Goal: Task Accomplishment & Management: Complete application form

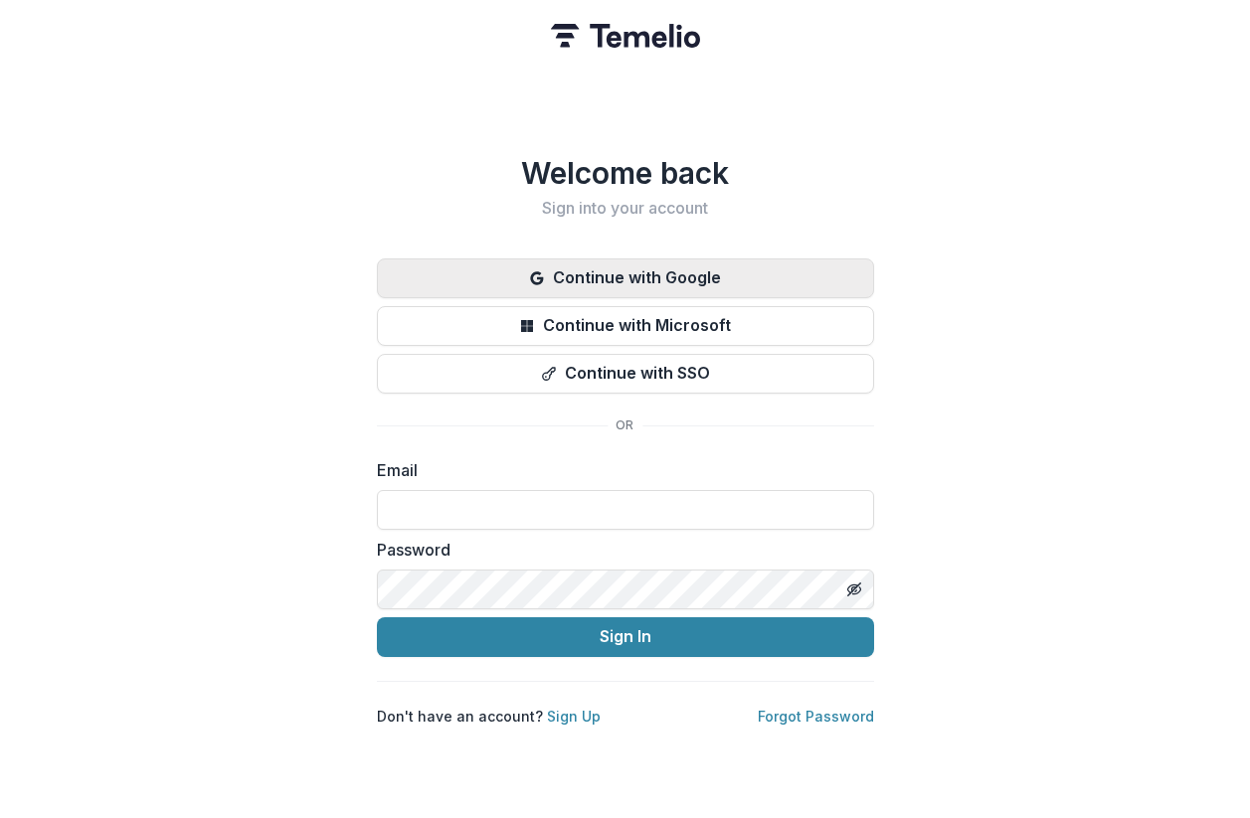
click at [568, 274] on button "Continue with Google" at bounding box center [625, 279] width 497 height 40
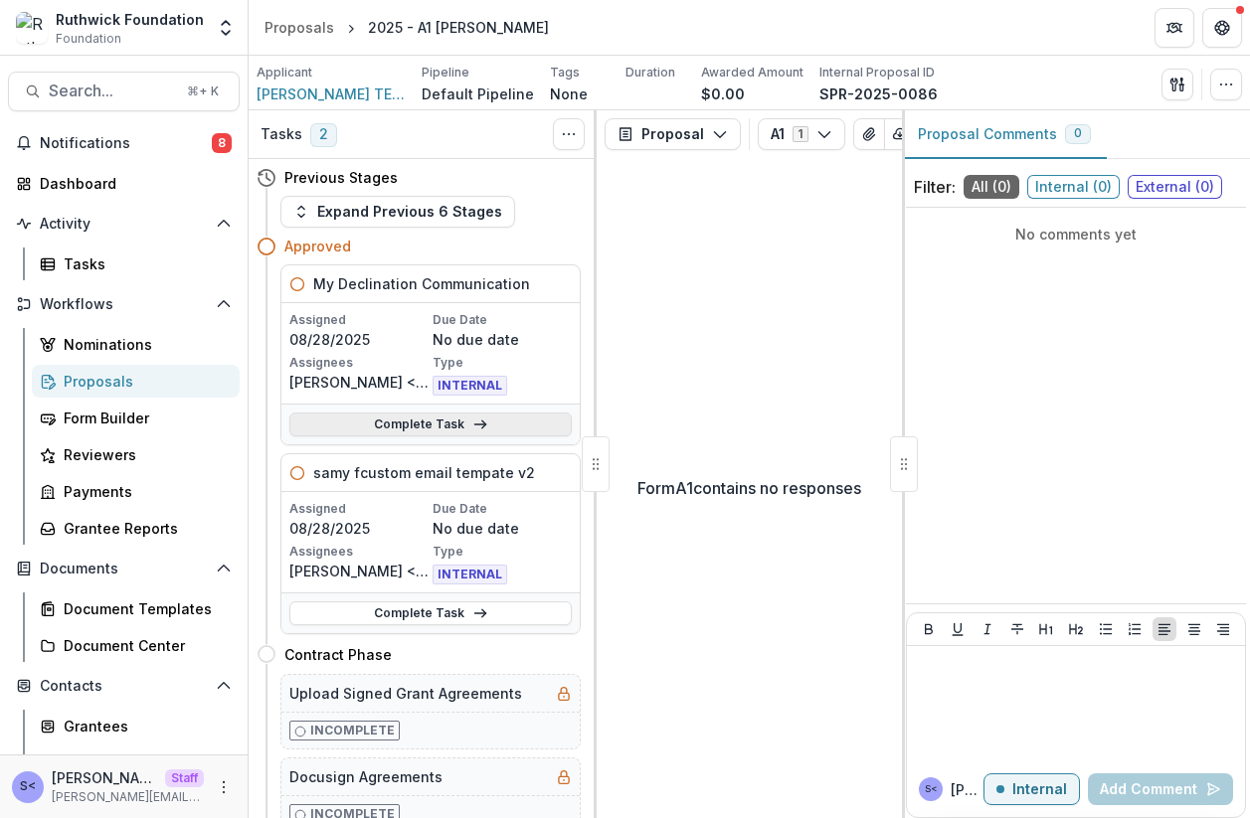
click at [531, 420] on link "Complete Task" at bounding box center [430, 425] width 282 height 24
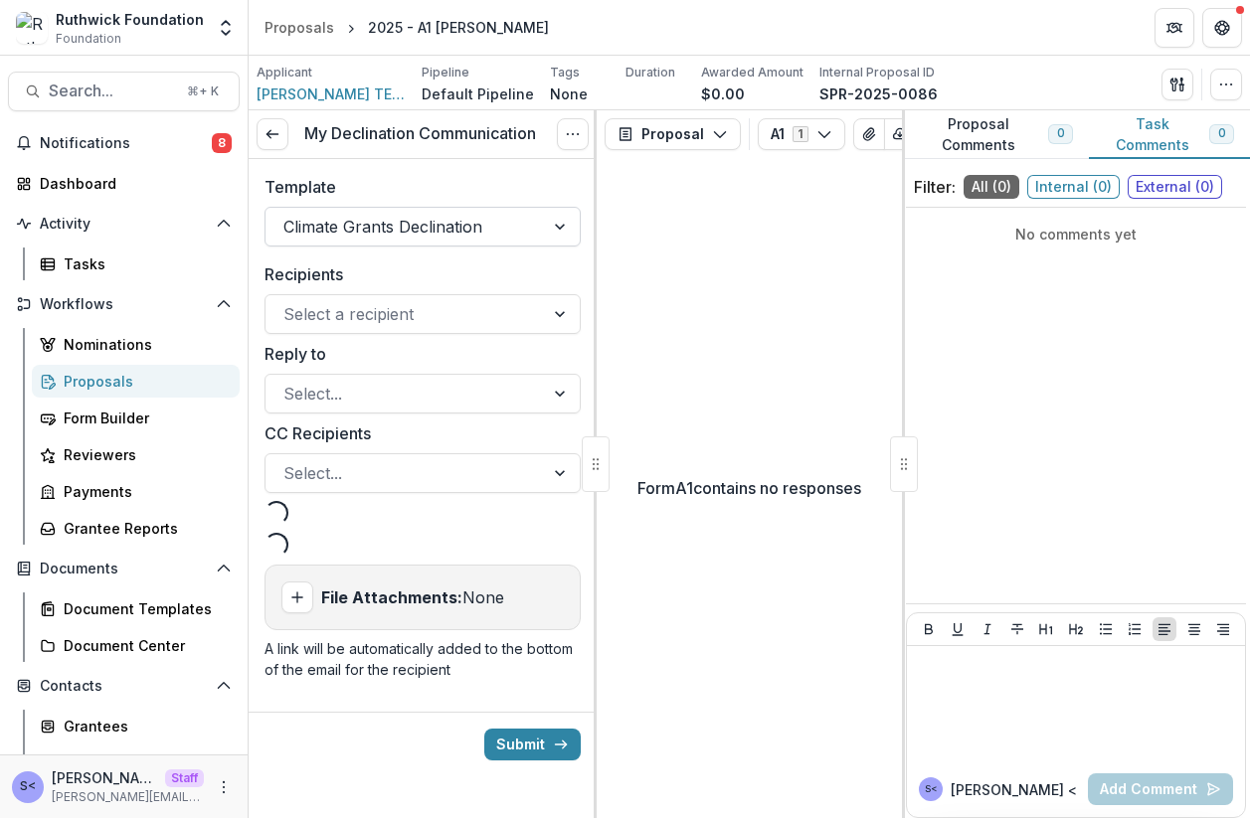
click at [455, 237] on div at bounding box center [404, 227] width 243 height 28
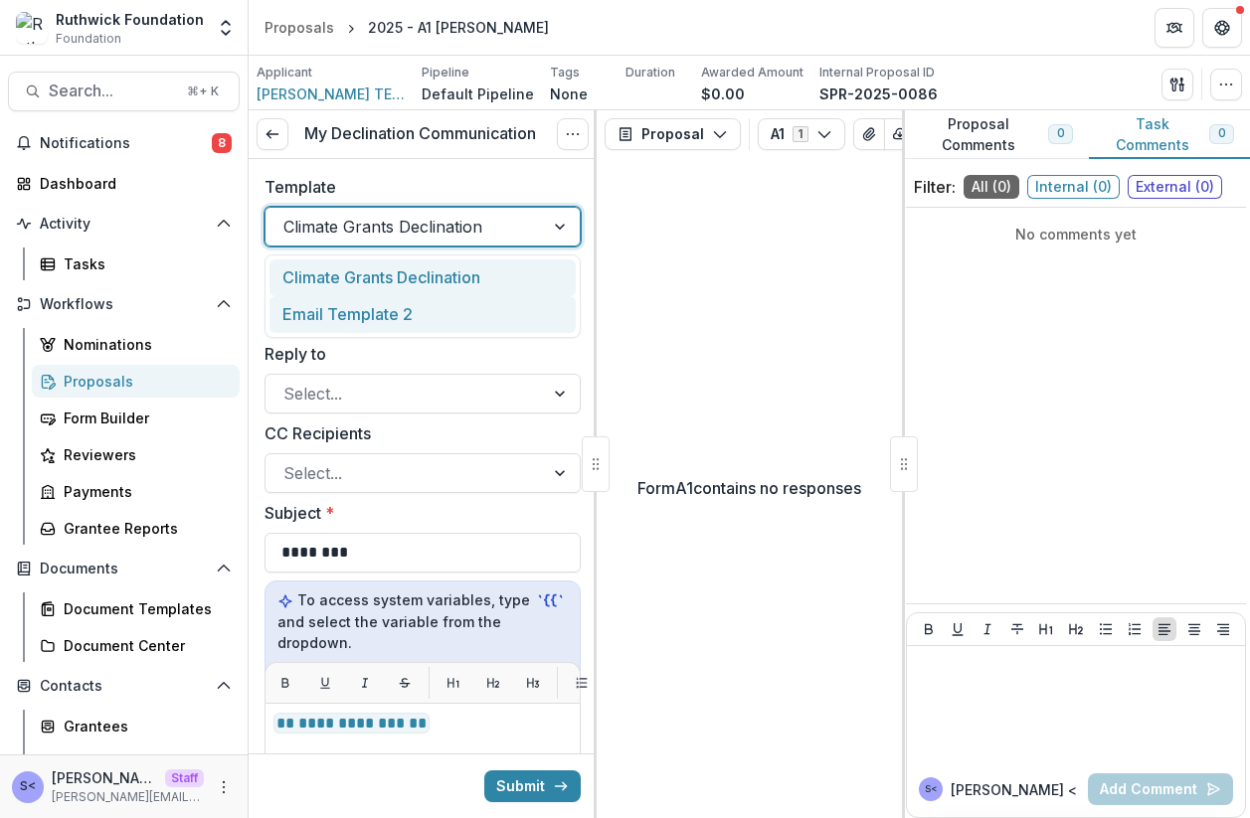
click at [442, 306] on div "Email Template 2" at bounding box center [422, 314] width 306 height 37
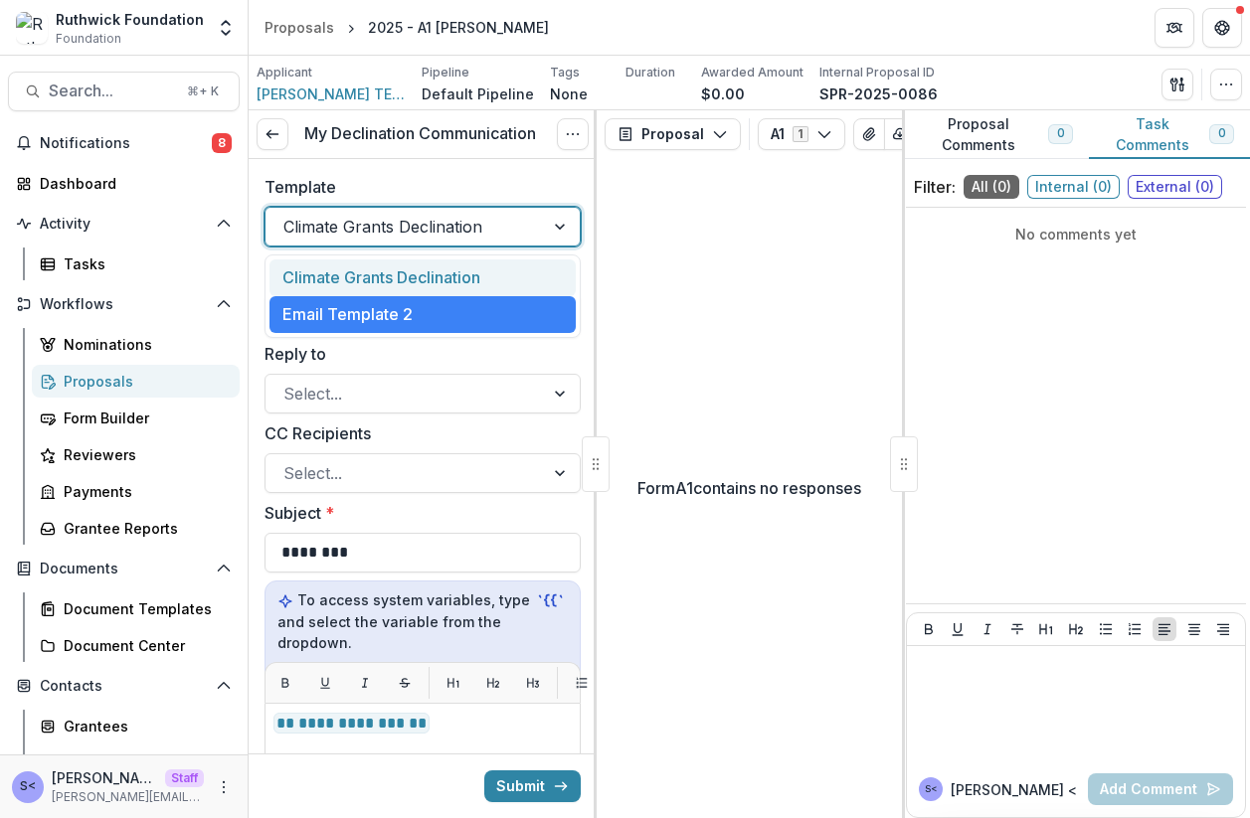
click at [467, 221] on div at bounding box center [404, 227] width 243 height 28
click at [461, 264] on div "Climate Grants Declination" at bounding box center [422, 278] width 306 height 37
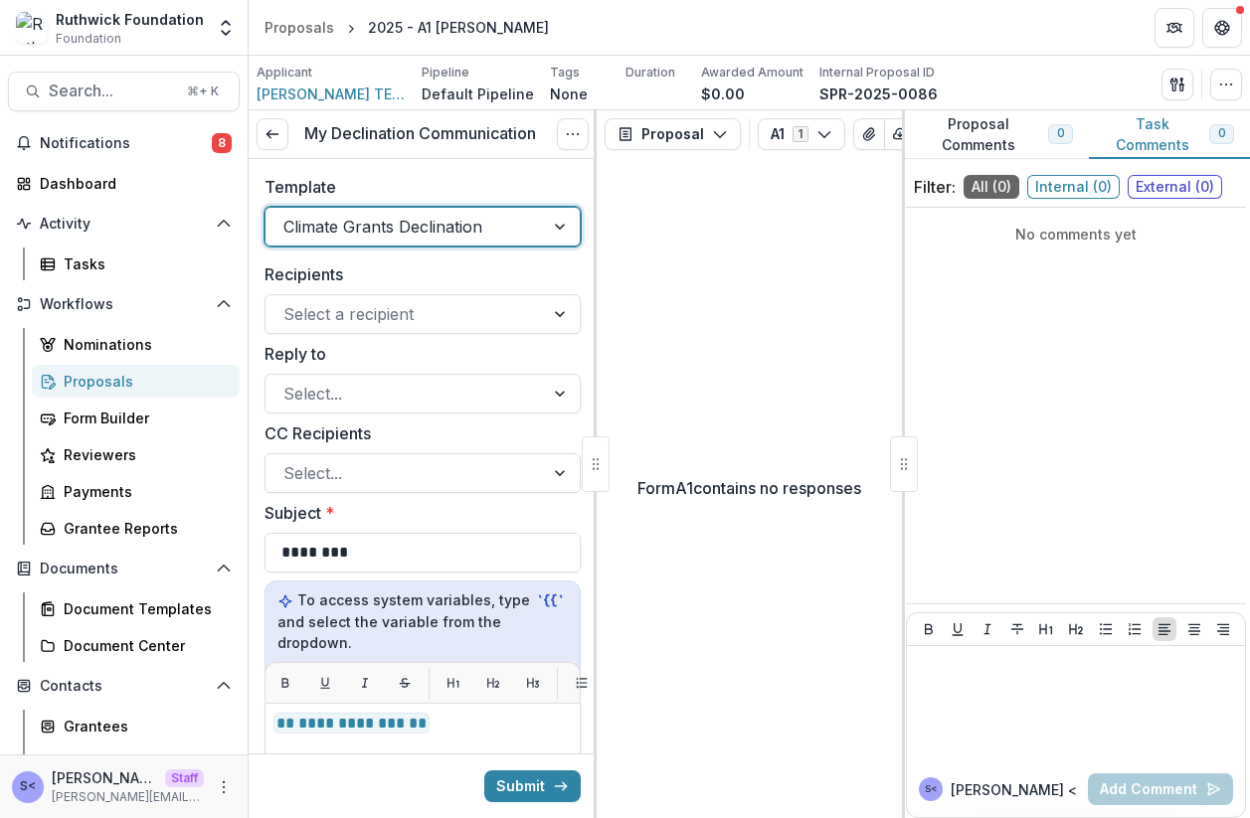
click at [463, 235] on div at bounding box center [404, 227] width 243 height 28
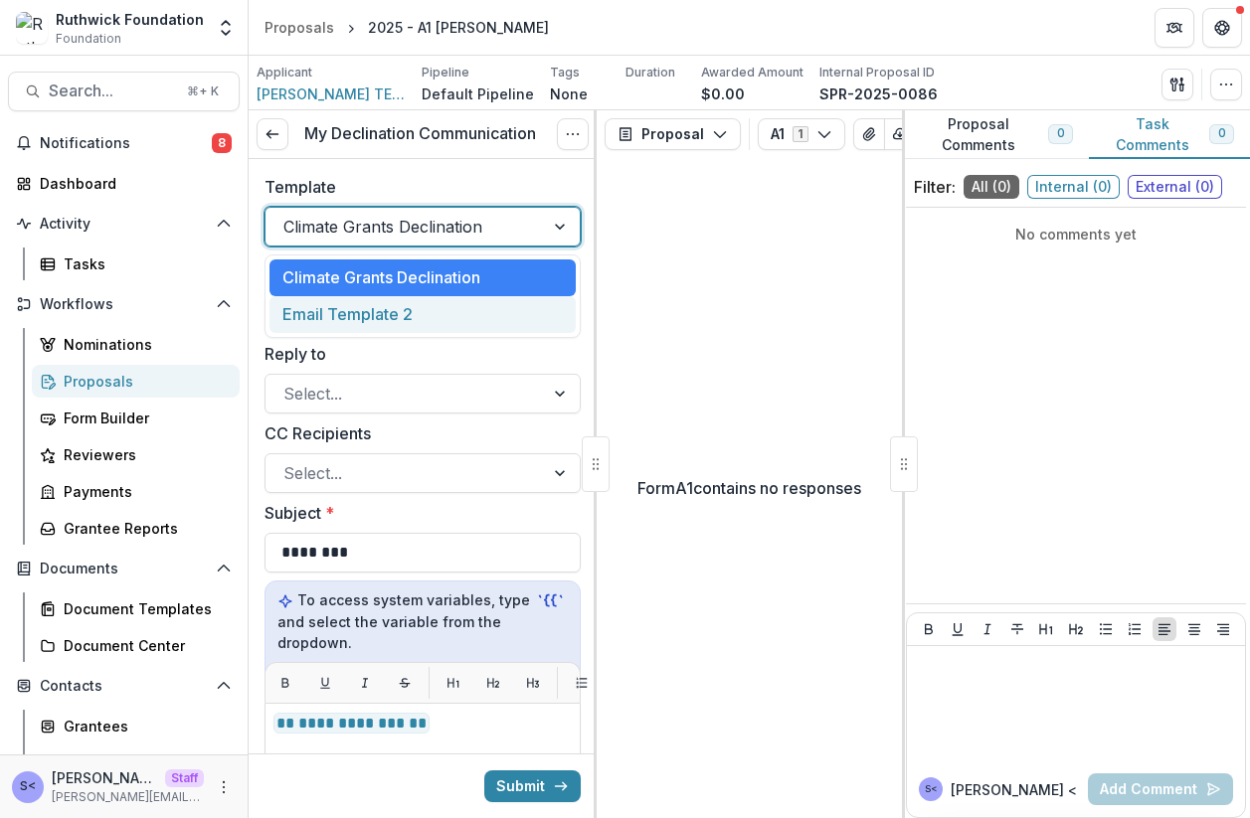
click at [457, 303] on div "Email Template 2" at bounding box center [422, 314] width 306 height 37
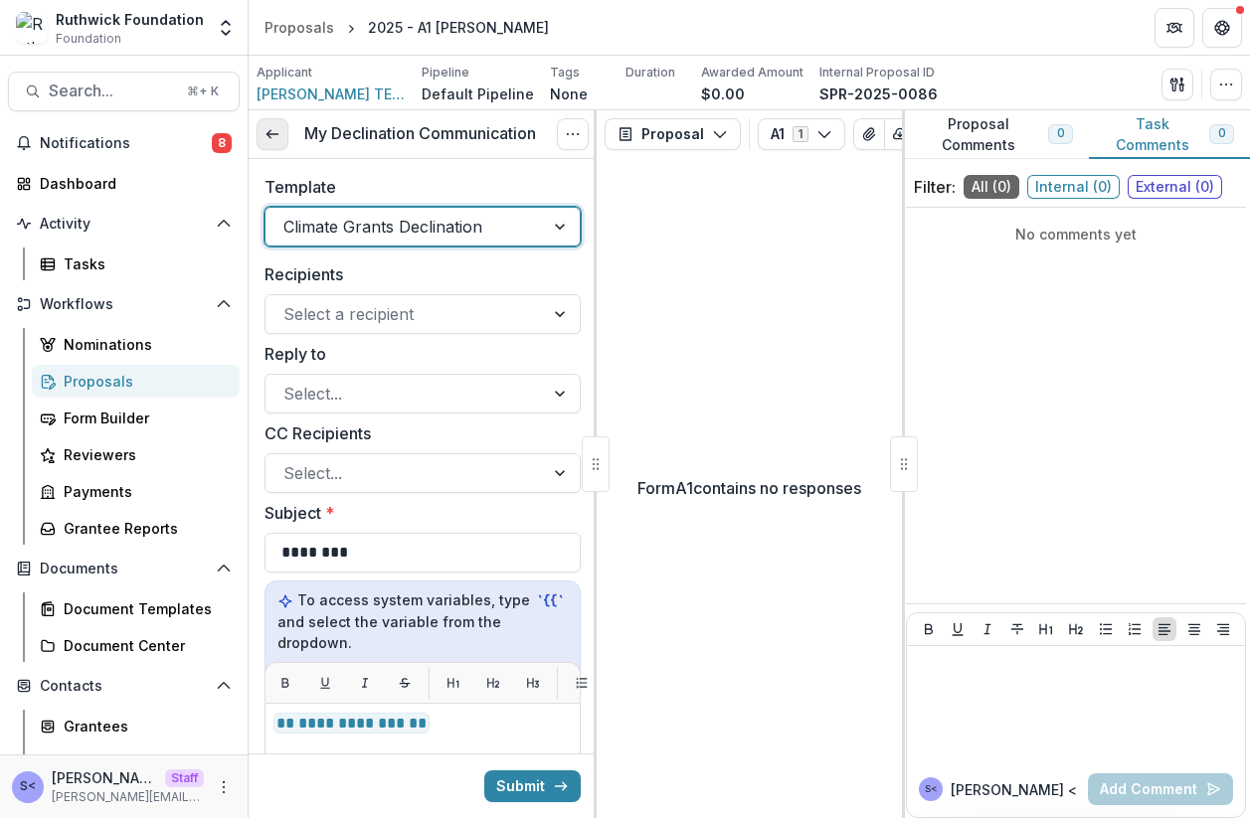
click at [280, 134] on link at bounding box center [273, 134] width 32 height 32
